Goal: Task Accomplishment & Management: Complete application form

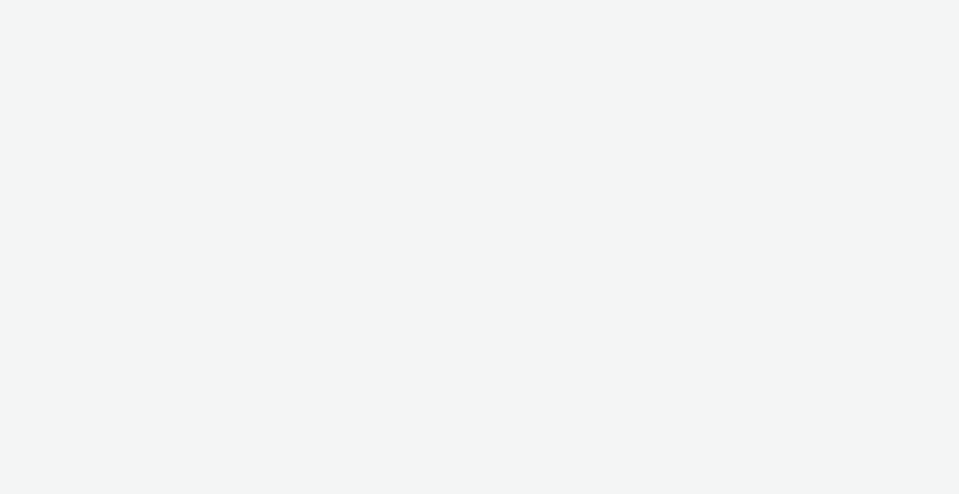
select select "b1b940d3-d05b-48b5-821e-f328c33b988b"
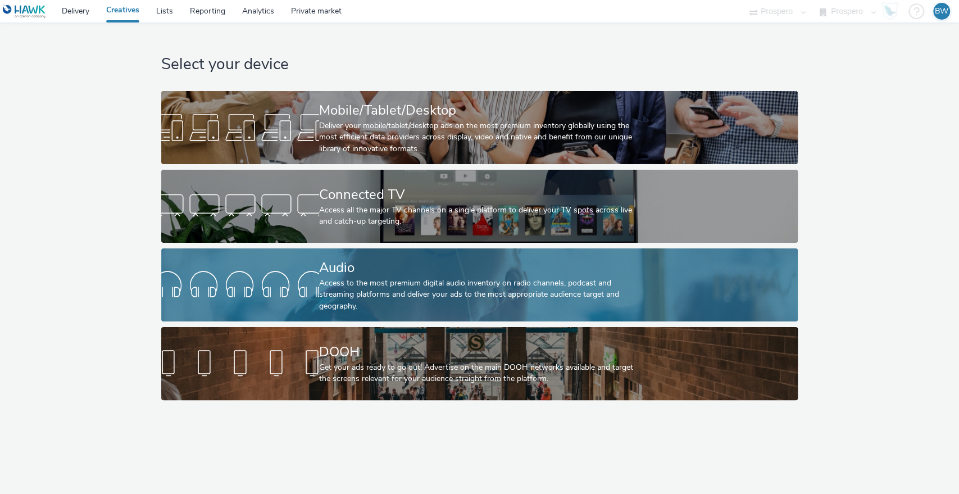
click at [313, 288] on div at bounding box center [240, 285] width 158 height 36
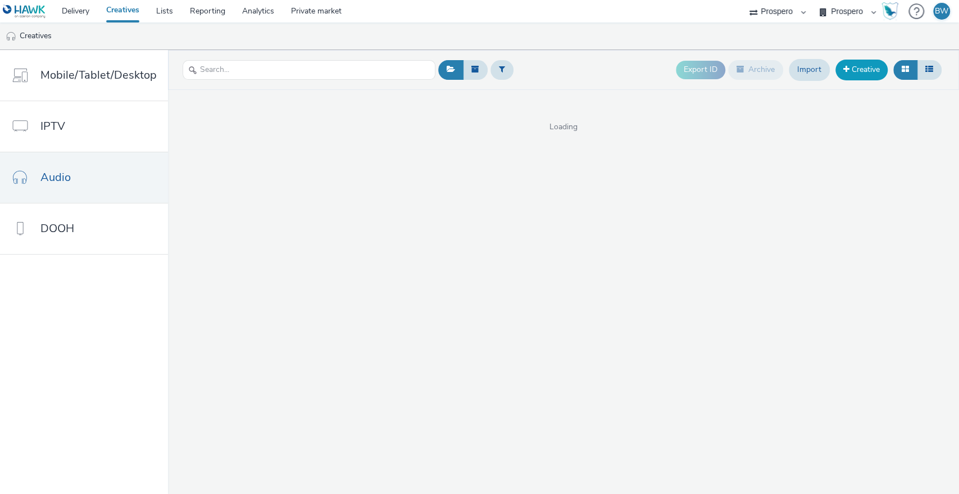
click at [871, 73] on link "Creative" at bounding box center [862, 70] width 52 height 20
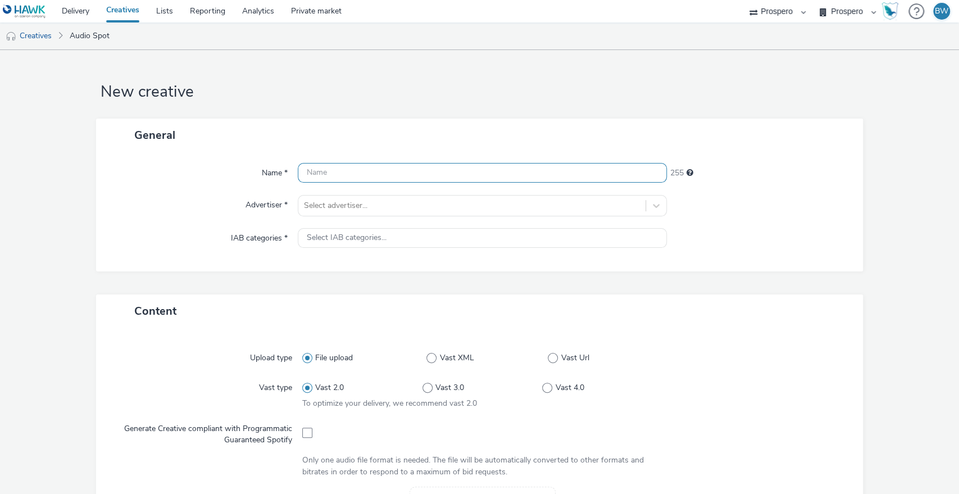
click at [375, 178] on input "text" at bounding box center [483, 173] width 370 height 20
paste input "ADV:Princess Cruises|CAM:Q4|CHA:Audio|PLA:Prospero|INV:Acast|TEC:N/A|PHA:Q4|OBJ…"
drag, startPoint x: 375, startPoint y: 178, endPoint x: 4, endPoint y: 166, distance: 370.6
click at [4, 166] on form "New creative General Name * ADV:Princess Cruises|CAM:Q4|CHA:Audio|PLA:Prospero|…" at bounding box center [479, 468] width 959 height 837
click at [324, 181] on input "ADV:Princess Cruises|CAM:Q4|CHA:Audio|PLA:Prospero|INV:Acast|TEC:N/A|PHA:Q4|OBJ…" at bounding box center [483, 173] width 370 height 20
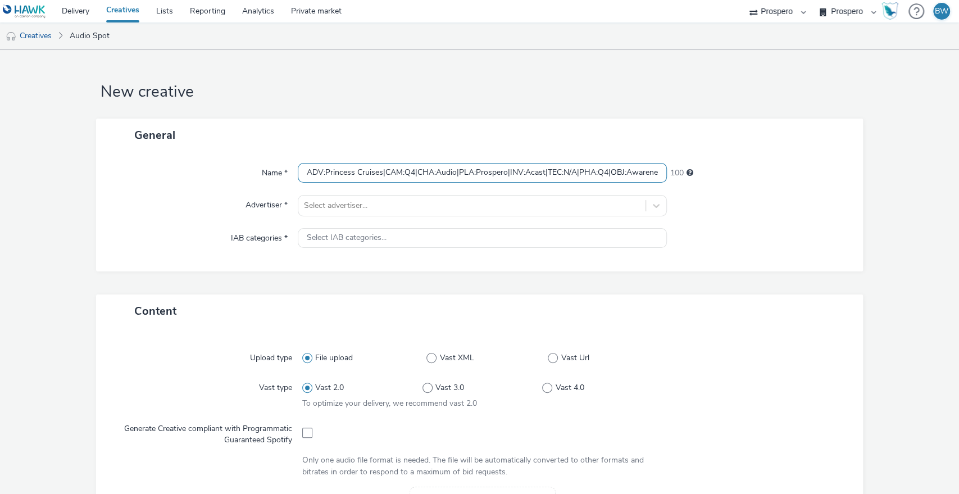
drag, startPoint x: 315, startPoint y: 170, endPoint x: 479, endPoint y: 174, distance: 164.2
click at [478, 174] on input "ADV:Princess Cruises|CAM:Q4|CHA:Audio|PLA:Prospero|INV:Acast|TEC:N/A|PHA:Q4|OBJ…" at bounding box center [483, 173] width 370 height 20
click at [506, 174] on input "ADV:Princess Cruises|CAM:Q4|CHA:Audio|PLA:Prospero|INV:Acast|TEC:N/A|PHA:Q4|OBJ…" at bounding box center [483, 173] width 370 height 20
drag, startPoint x: 506, startPoint y: 174, endPoint x: 541, endPoint y: 171, distance: 34.9
click at [541, 171] on input "ADV:Princess Cruises|CAM:Q4|CHA:Audio|PLA:Prospero|INV:Acast|TEC:N/A|PHA:Q4|OBJ…" at bounding box center [483, 173] width 370 height 20
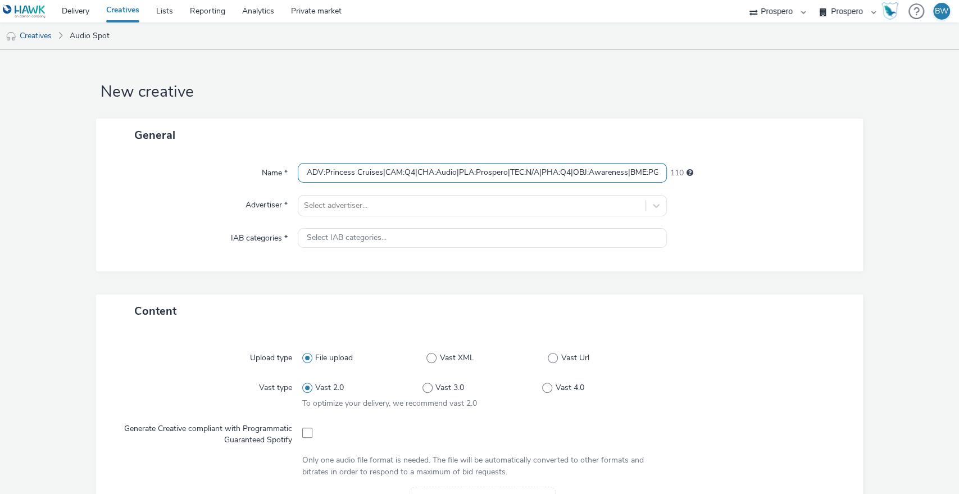
click at [382, 174] on input "ADV:Princess Cruises|CAM:Q4|CHA:Audio|PLA:Prospero|TEC:N/A|PHA:Q4|OBJ:Awareness…" at bounding box center [483, 173] width 370 height 20
click at [305, 171] on input "ADV:Princess Cruises|CAM:Q4|CHA:Audio|PLA:Prospero|TEC:N/A|PHA:Q4|OBJ:Awareness…" at bounding box center [483, 173] width 370 height 20
paste input "INV:Acast|"
click at [384, 171] on input "ADV:Princess Cruises|CAM:Q4|CHA:Audio|PLA:Prospero|TEC:N/A|PHA:Q4|OBJ:Awareness…" at bounding box center [483, 173] width 370 height 20
paste input "INV:Acast|"
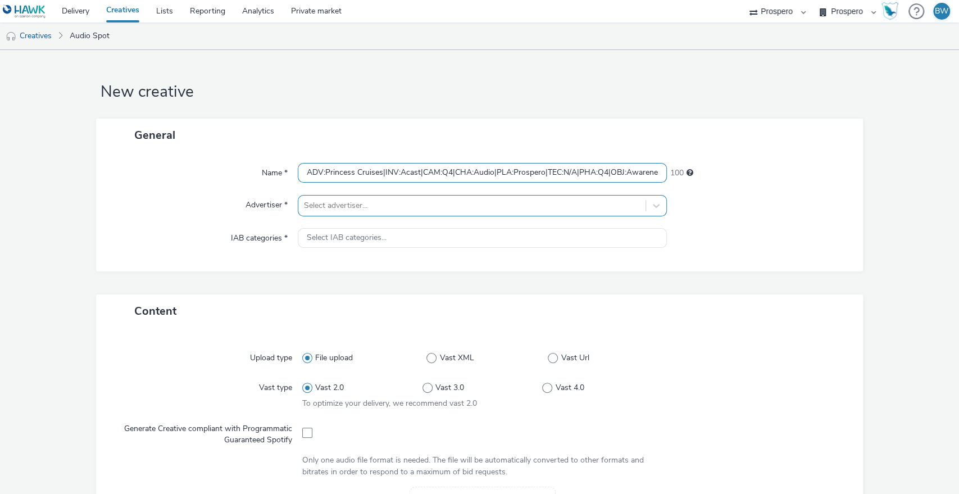
type input "ADV:Princess Cruises|INV:Acast|CAM:Q4|CHA:Audio|PLA:Prospero|TEC:N/A|PHA:Q4|OBJ…"
click at [526, 200] on div at bounding box center [472, 205] width 337 height 13
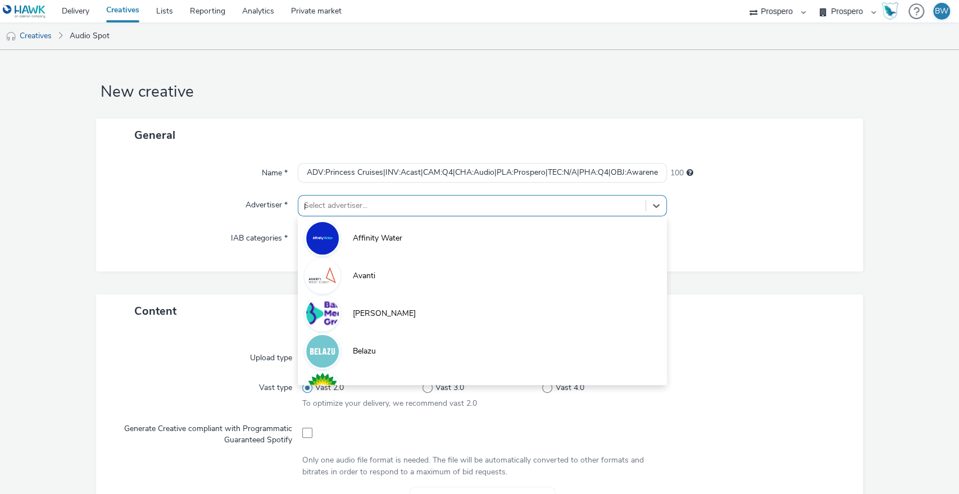
type input "pr"
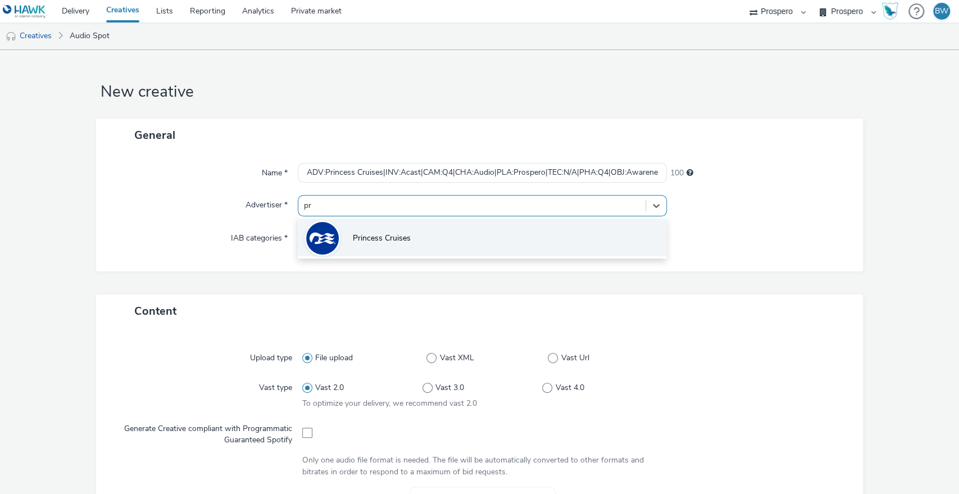
click at [375, 244] on li "Princess Cruises" at bounding box center [483, 238] width 370 height 38
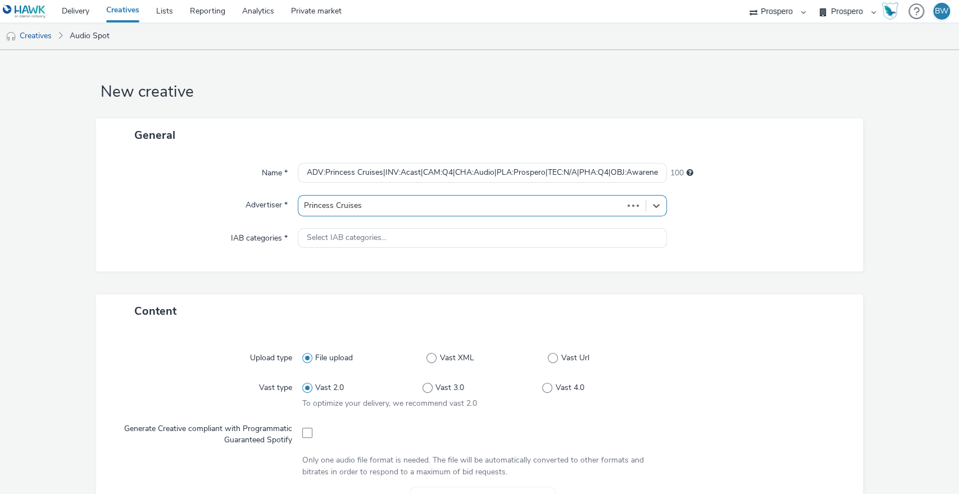
type input "http://www.princess.com"
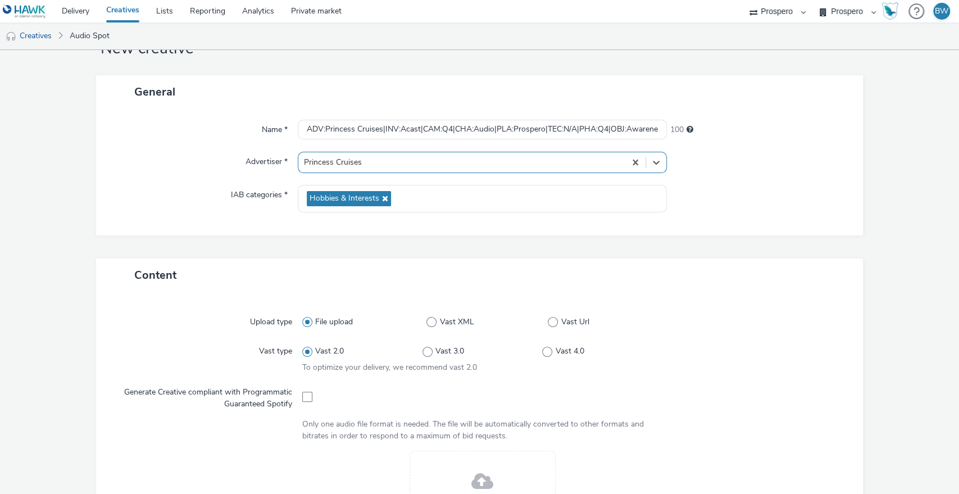
scroll to position [125, 0]
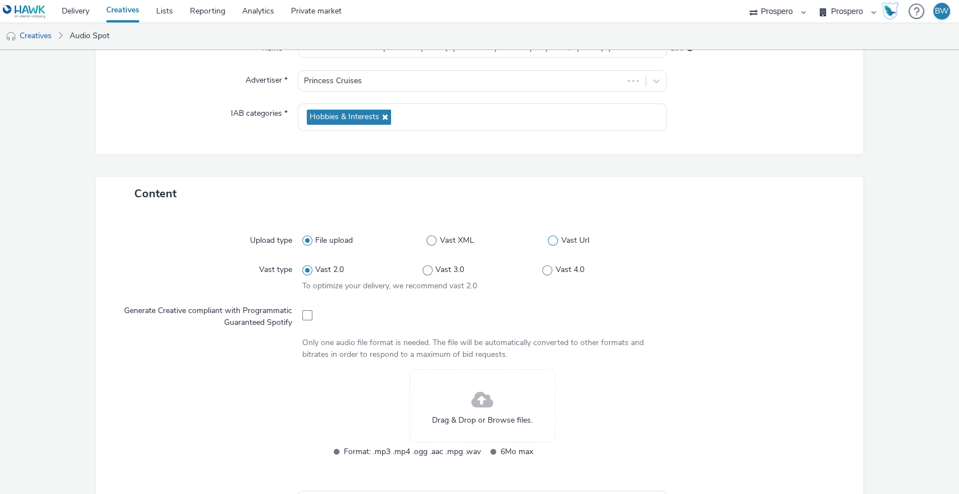
click at [548, 244] on span at bounding box center [553, 240] width 10 height 10
click at [548, 244] on input "Vast Url" at bounding box center [551, 240] width 7 height 7
radio input "false"
radio input "true"
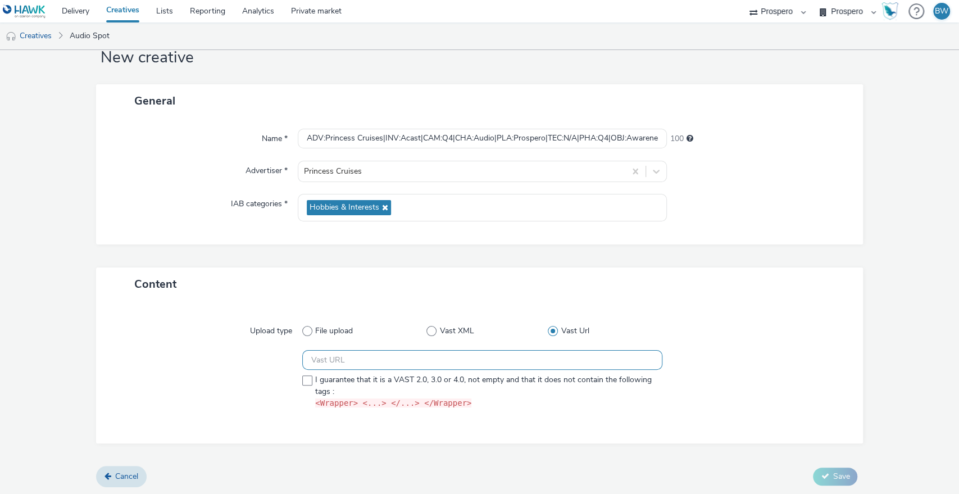
click at [552, 363] on input "text" at bounding box center [482, 360] width 361 height 20
paste input "https://ad.doubleclick.net/ddm/pfadx/N2552545.5078250PROSPERO/B34012049.4280938…"
type input "https://ad.doubleclick.net/ddm/pfadx/N2552545.5078250PROSPERO/B34012049.4280938…"
click at [302, 380] on span at bounding box center [307, 380] width 10 height 10
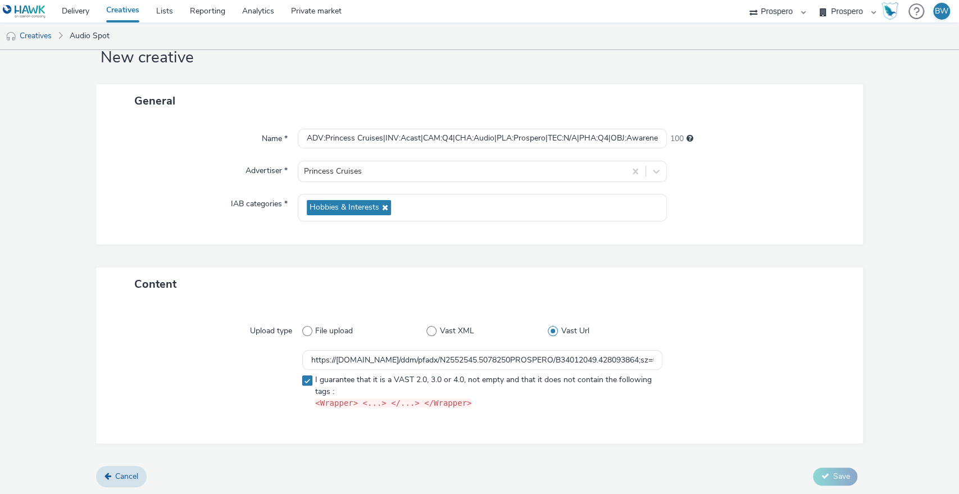
checkbox input "true"
click at [837, 472] on span "Save" at bounding box center [841, 476] width 17 height 11
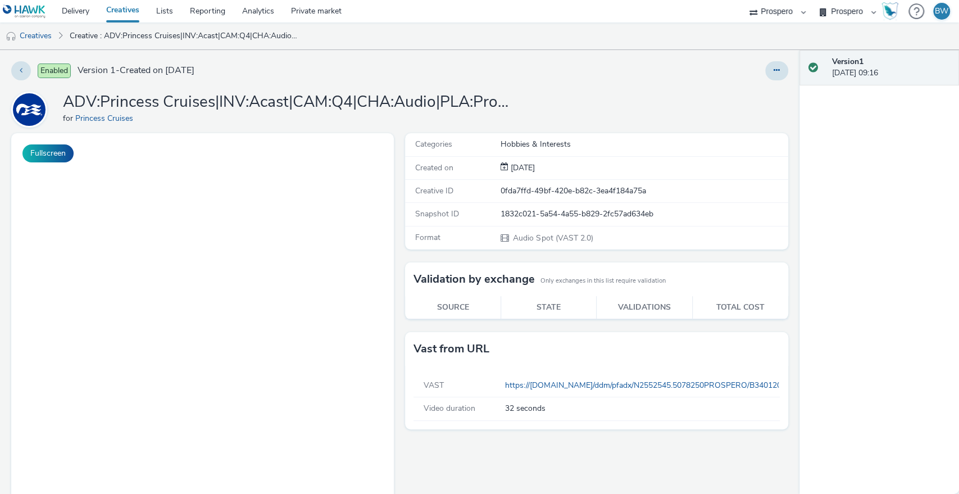
click at [156, 102] on h1 "ADV:Princess Cruises|INV:Acast|CAM:Q4|CHA:Audio|PLA:Prospero|TEC:N/A|PHA:Q4|OBJ…" at bounding box center [288, 102] width 450 height 21
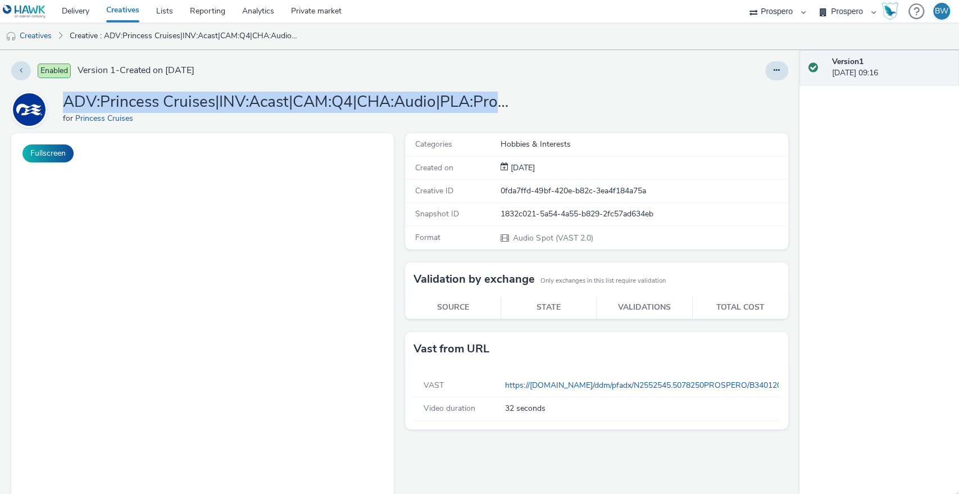
click at [156, 102] on h1 "ADV:Princess Cruises|INV:Acast|CAM:Q4|CHA:Audio|PLA:Prospero|TEC:N/A|PHA:Q4|OBJ…" at bounding box center [288, 102] width 450 height 21
click at [208, 110] on h1 "ADV:Princess Cruises|INV:Acast|CAM:Q4|CHA:Audio|PLA:Prospero|TEC:N/A|PHA:Q4|OBJ…" at bounding box center [288, 102] width 450 height 21
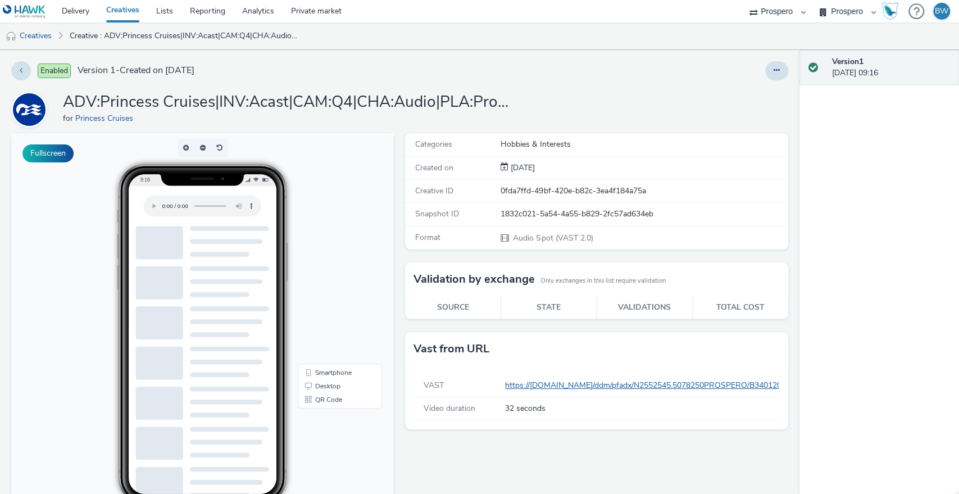
click at [540, 383] on link "https://ad.doubleclick.net/ddm/pfadx/N2552545.5078250PROSPERO/B34012049.4280938…" at bounding box center [886, 385] width 763 height 11
click at [92, 101] on h1 "ADV:Princess Cruises|INV:Acast|CAM:Q4|CHA:Audio|PLA:Prospero|TEC:N/A|PHA:Q4|OBJ…" at bounding box center [288, 102] width 450 height 21
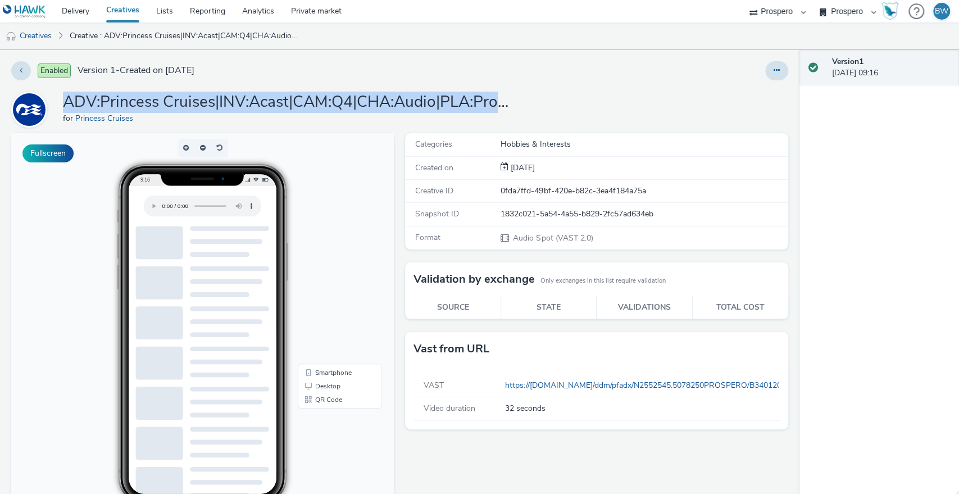
click at [92, 101] on h1 "ADV:Princess Cruises|INV:Acast|CAM:Q4|CHA:Audio|PLA:Prospero|TEC:N/A|PHA:Q4|OBJ…" at bounding box center [288, 102] width 450 height 21
copy h1 "ADV:Princess Cruises|INV:Acast|CAM:Q4|CHA:Audio|PLA:Prospero|TEC:N/A|PHA:Q4|OBJ…"
click at [136, 8] on link "Creatives" at bounding box center [123, 11] width 50 height 22
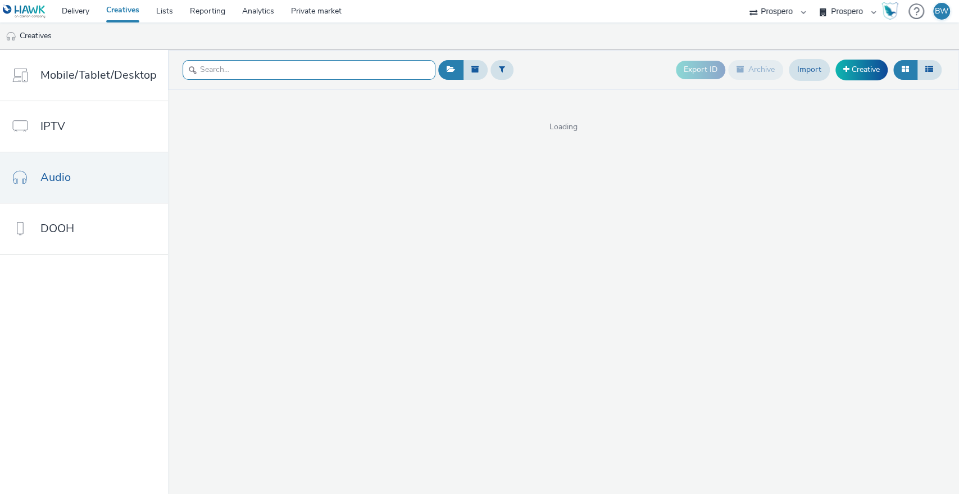
click at [359, 70] on input "text" at bounding box center [309, 70] width 253 height 20
paste input "ADV:Princess Cruises|INV:Acast|CAM:Q4|CHA:Audio|PLA:Prospero|TEC:N/A|PHA:Q4|OBJ…"
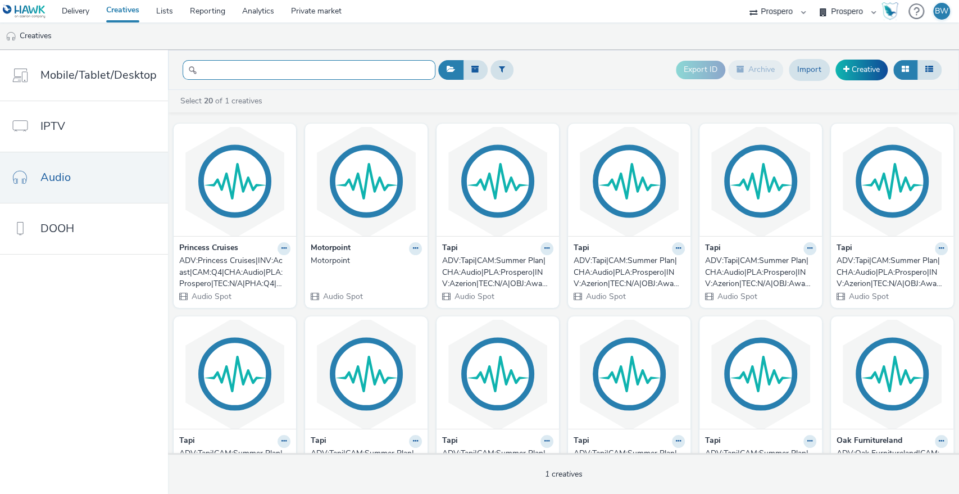
type input "ADV:Princess Cruises|INV:Acast|CAM:Q4|CHA:Audio|PLA:Prospero|TEC:N/A|PHA:Q4|OBJ…"
click at [567, 76] on div "Export ID Archive Import Creative" at bounding box center [690, 70] width 509 height 28
click at [237, 277] on div "ADV:Princess Cruises|INV:Acast|CAM:Q4|CHA:Audio|PLA:Prospero|TEC:N/A|PHA:Q4|OBJ…" at bounding box center [232, 272] width 107 height 34
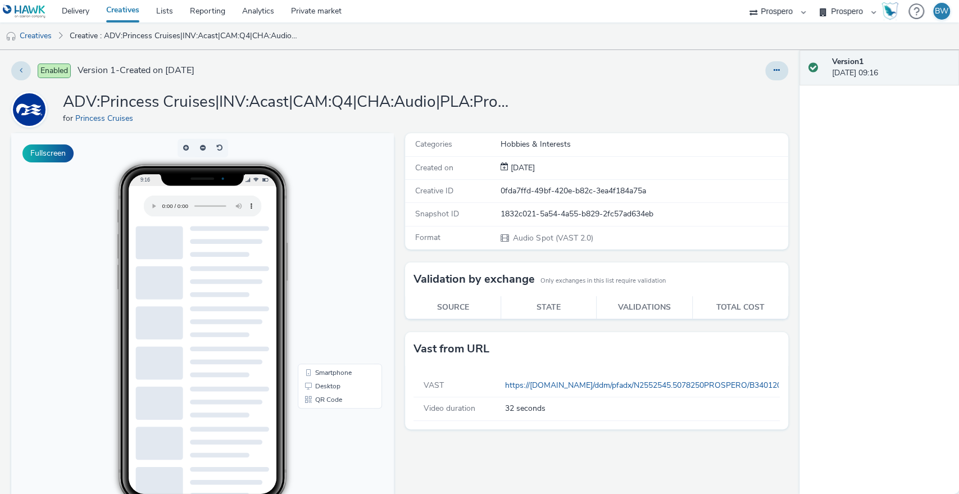
scroll to position [112, 0]
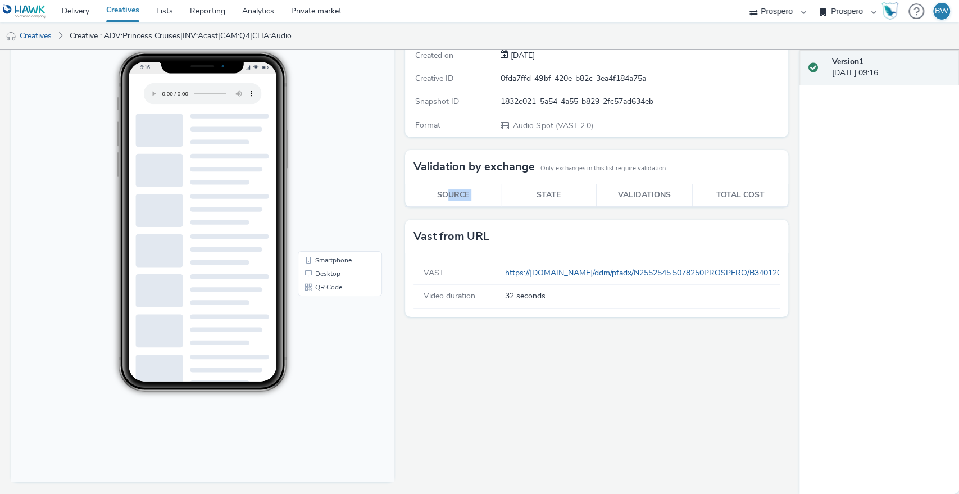
drag, startPoint x: 441, startPoint y: 193, endPoint x: 524, endPoint y: 188, distance: 82.8
click at [524, 188] on tr "Source State Validations Total cost" at bounding box center [596, 195] width 383 height 23
click at [499, 163] on h3 "Validation by exchange" at bounding box center [474, 166] width 121 height 17
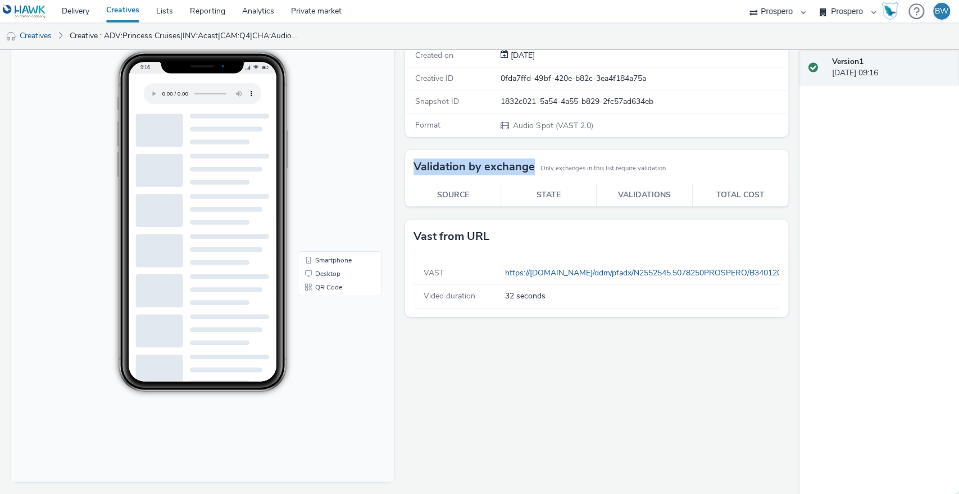
click at [499, 163] on h3 "Validation by exchange" at bounding box center [474, 166] width 121 height 17
drag, startPoint x: 557, startPoint y: 170, endPoint x: 632, endPoint y: 166, distance: 74.8
click at [620, 167] on small "Only exchanges in this list require validation" at bounding box center [603, 168] width 125 height 9
click at [637, 165] on small "Only exchanges in this list require validation" at bounding box center [603, 168] width 125 height 9
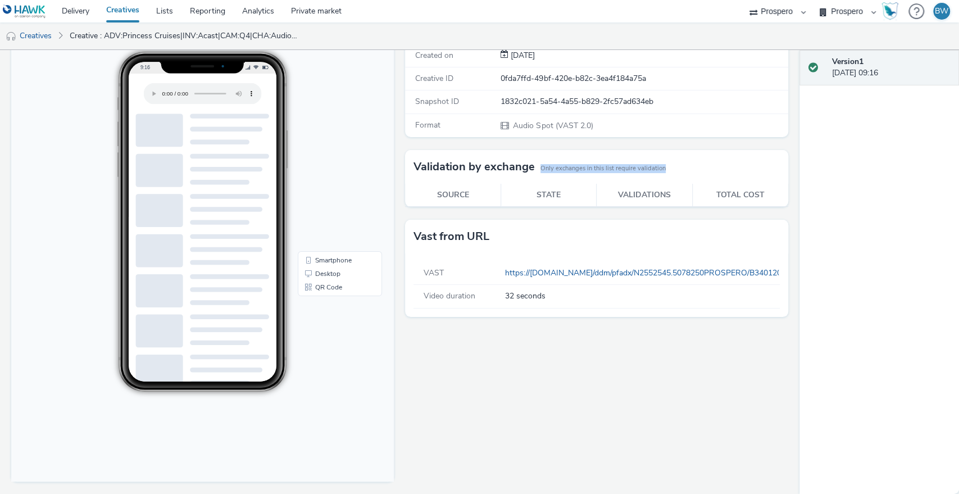
click at [637, 165] on small "Only exchanges in this list require validation" at bounding box center [603, 168] width 125 height 9
click at [620, 166] on small "Only exchanges in this list require validation" at bounding box center [603, 168] width 125 height 9
click at [627, 192] on th "Validations" at bounding box center [645, 195] width 96 height 23
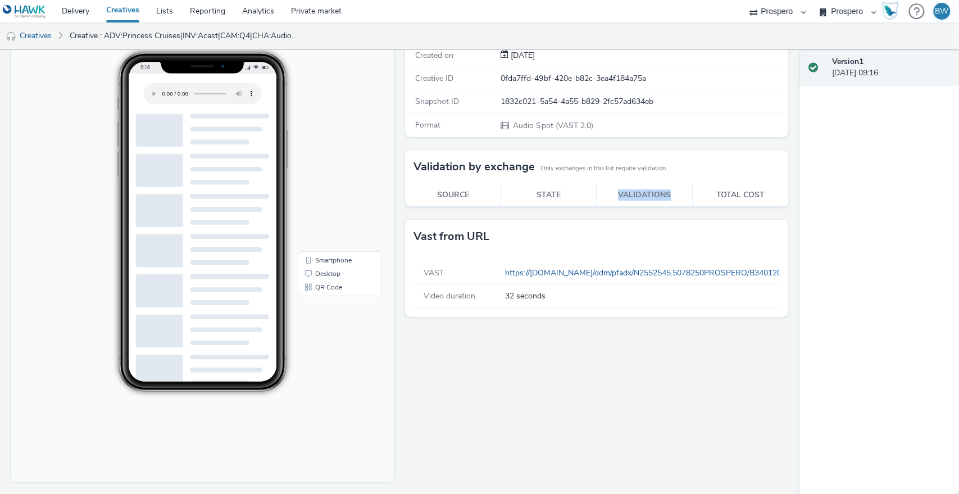
click at [627, 192] on th "Validations" at bounding box center [645, 195] width 96 height 23
click at [559, 201] on th "State" at bounding box center [549, 195] width 96 height 23
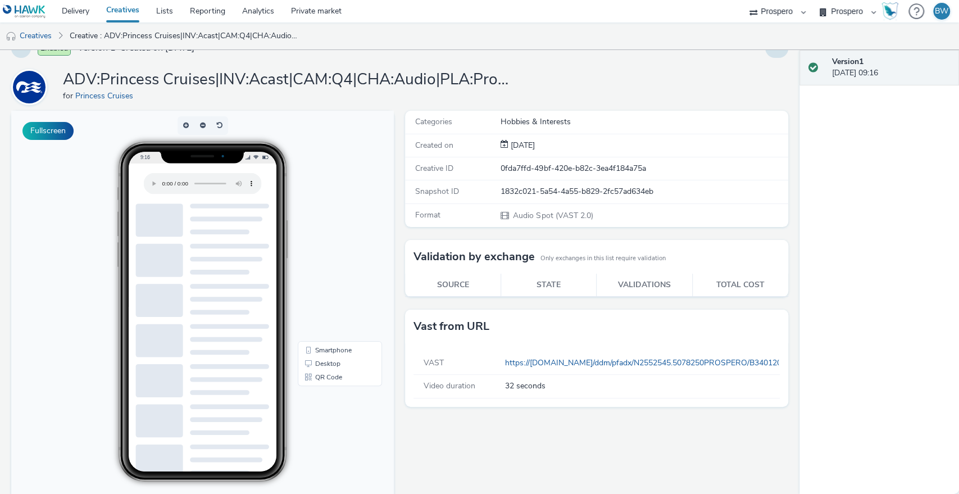
scroll to position [0, 0]
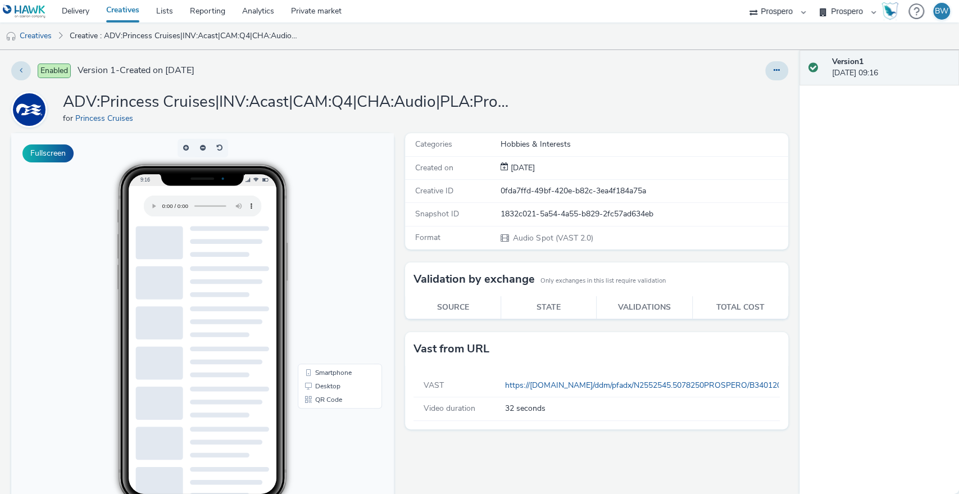
click at [33, 10] on img at bounding box center [24, 11] width 43 height 14
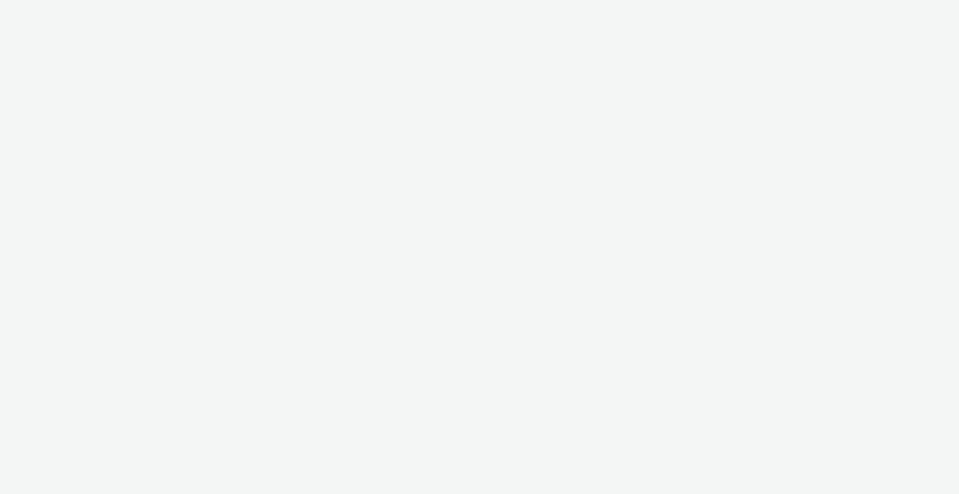
select select "b1b940d3-d05b-48b5-821e-f328c33b988b"
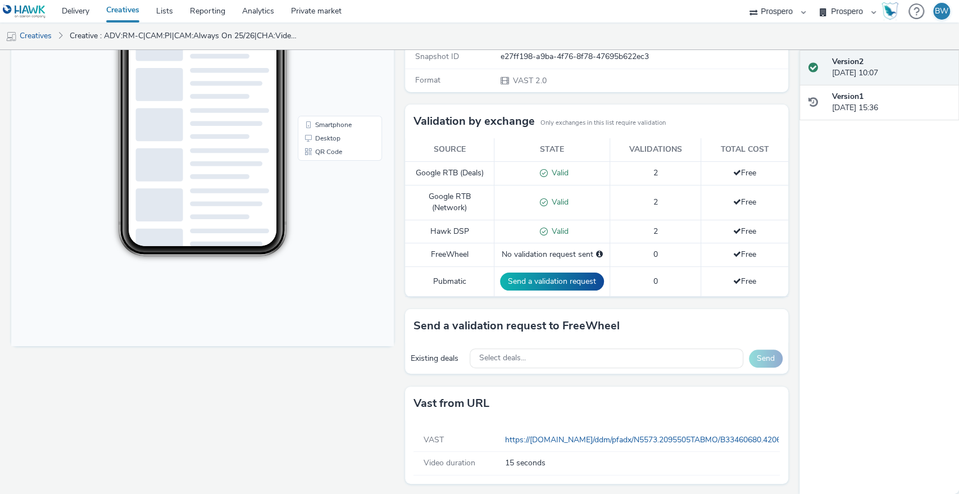
scroll to position [248, 0]
